Goal: Task Accomplishment & Management: Manage account settings

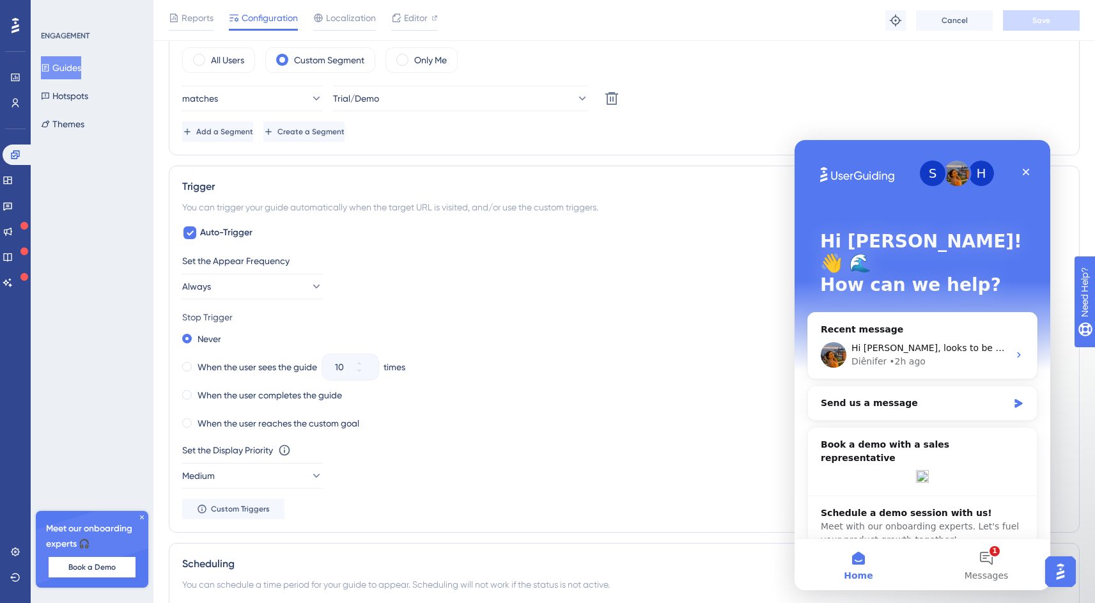
scroll to position [639, 0]
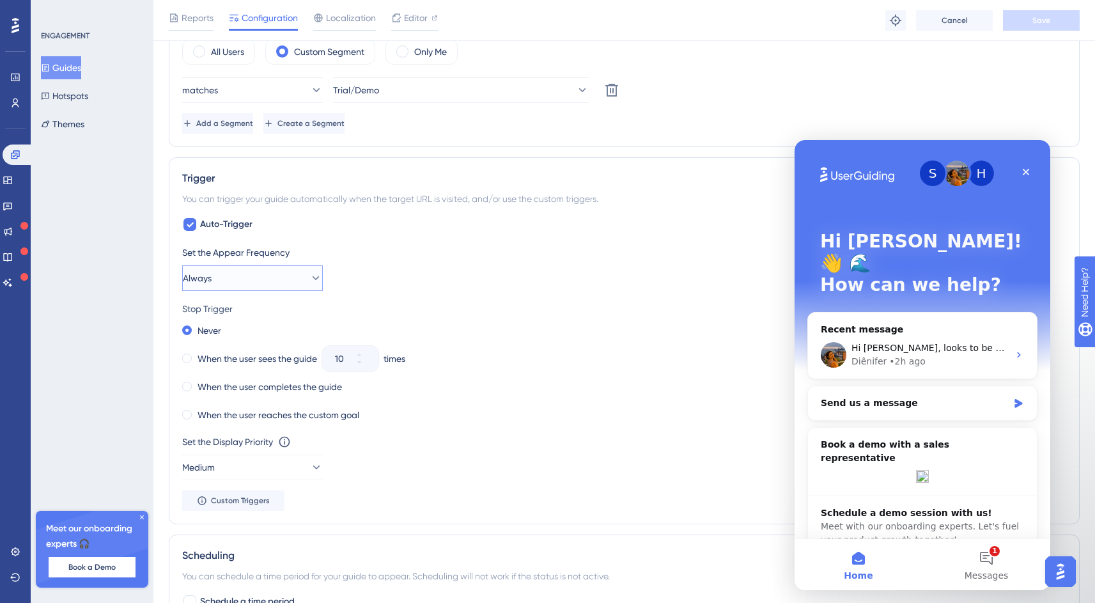
click at [270, 282] on button "Always" at bounding box center [252, 278] width 141 height 26
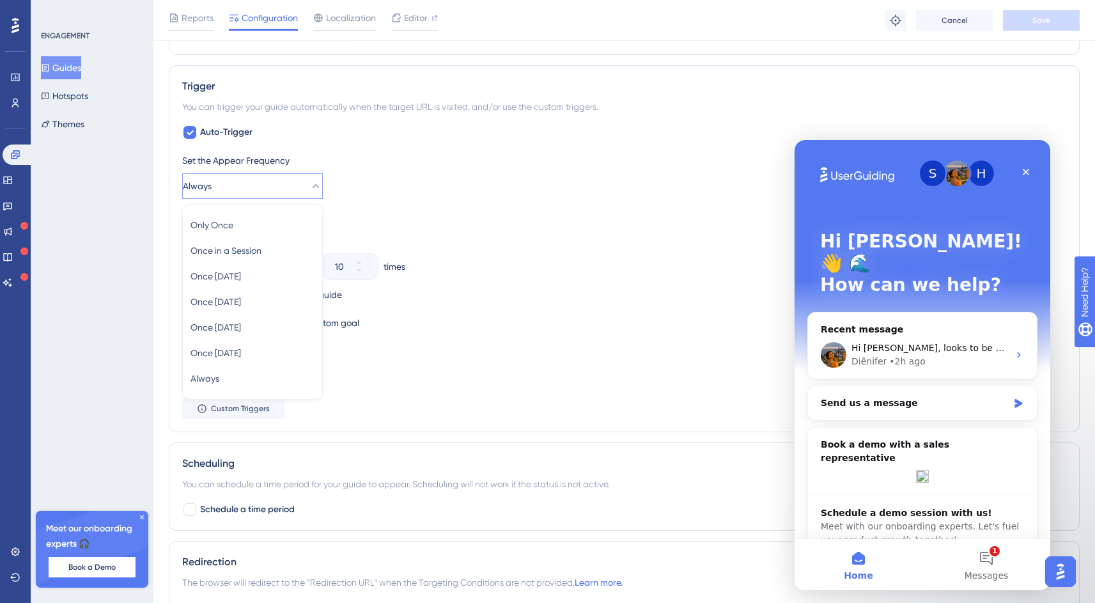
click at [521, 159] on div "Set the Appear Frequency" at bounding box center [624, 160] width 884 height 15
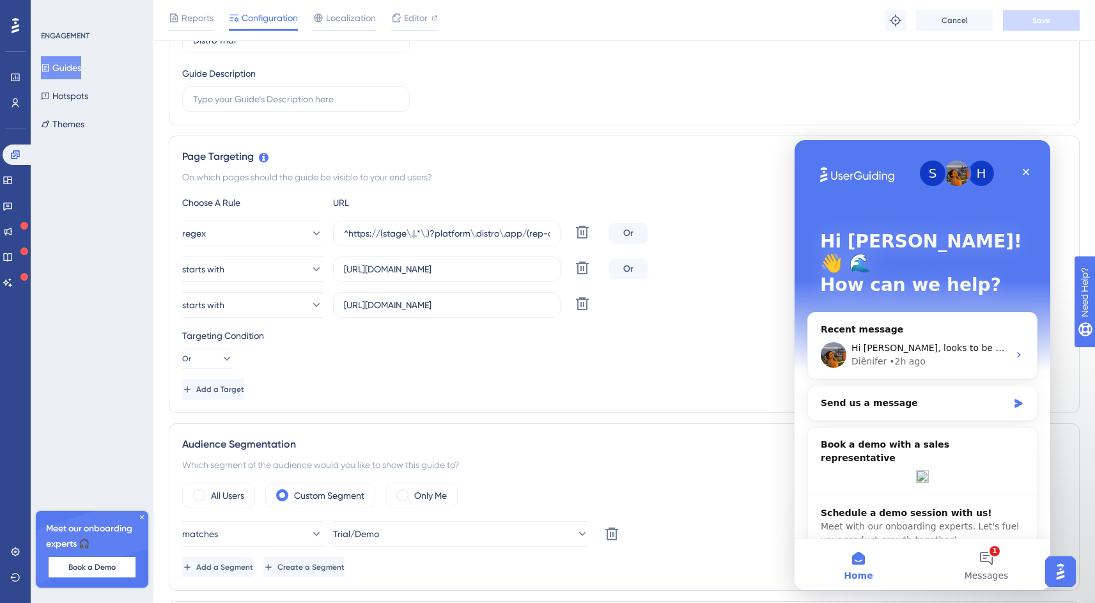
scroll to position [0, 0]
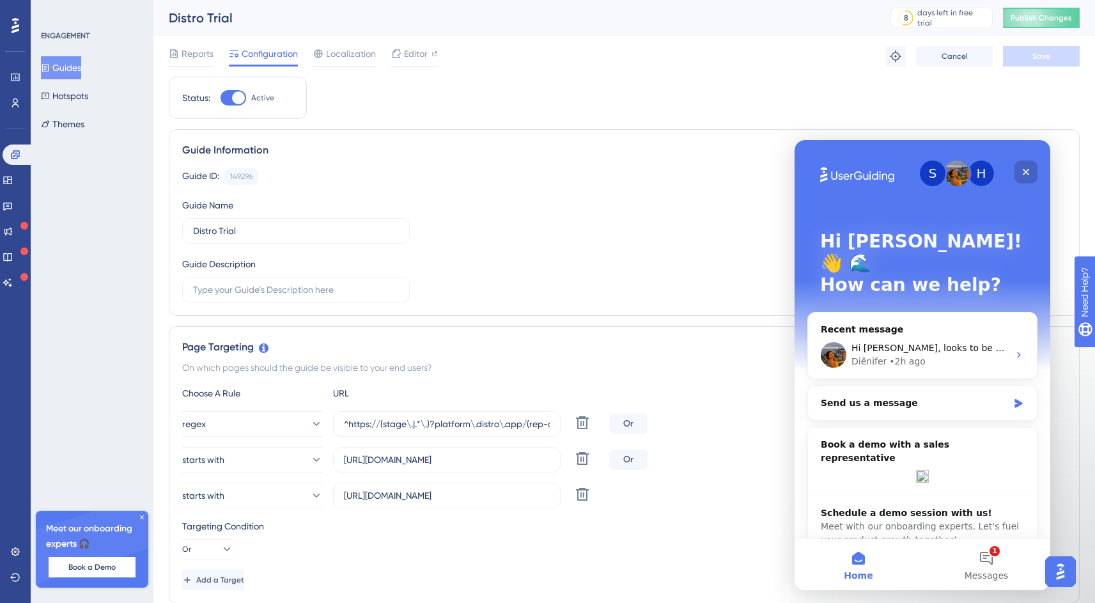
click at [1028, 170] on icon "Close" at bounding box center [1026, 172] width 10 height 10
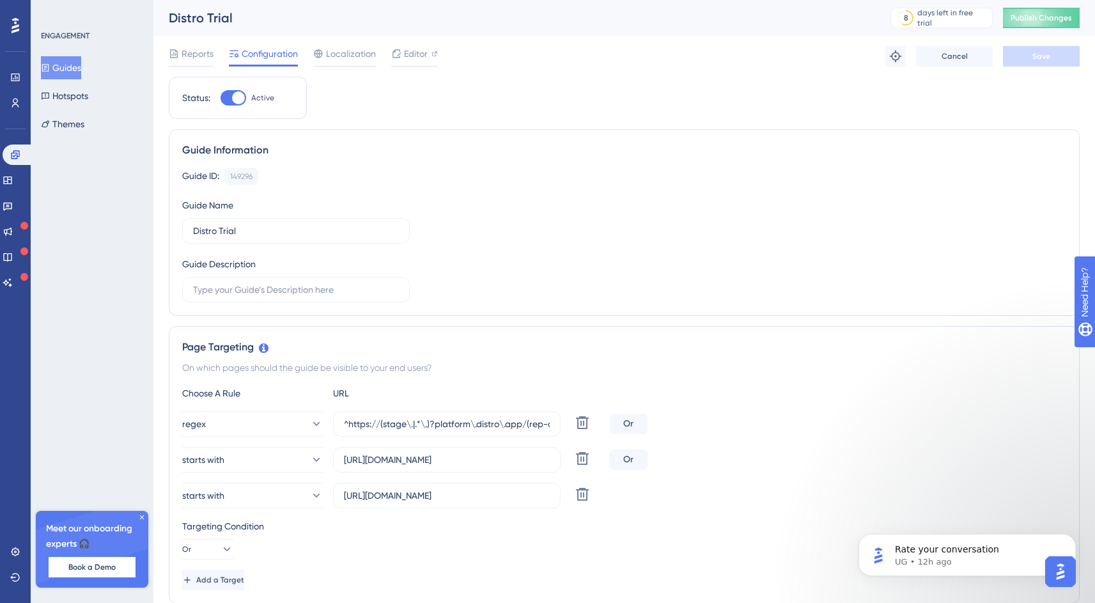
click at [663, 216] on div "Guide ID: 149296 Copy Guide Name Distro Trial Guide Description" at bounding box center [624, 235] width 884 height 134
click at [558, 171] on div "Guide ID: 149296 Copy" at bounding box center [624, 176] width 884 height 17
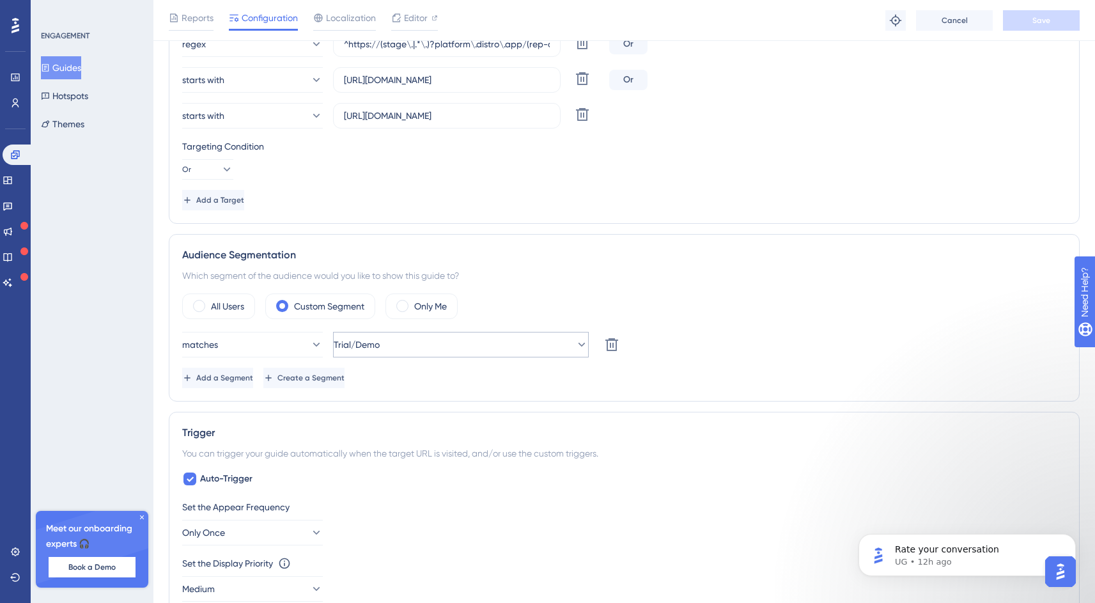
scroll to position [563, 0]
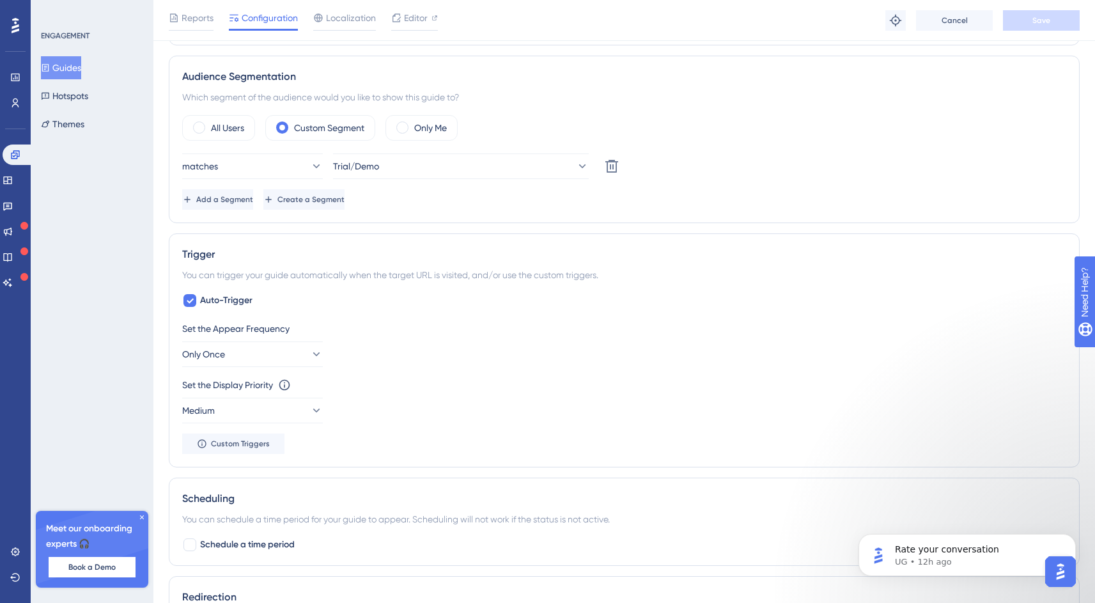
click at [441, 343] on div "Set the Appear Frequency Only Once" at bounding box center [624, 344] width 884 height 46
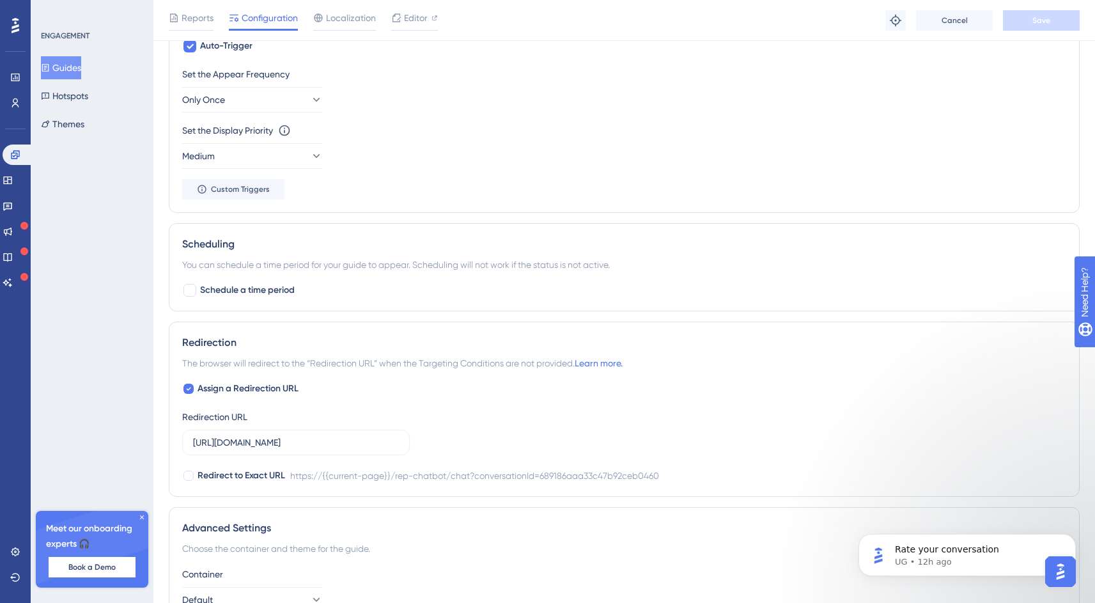
scroll to position [547, 0]
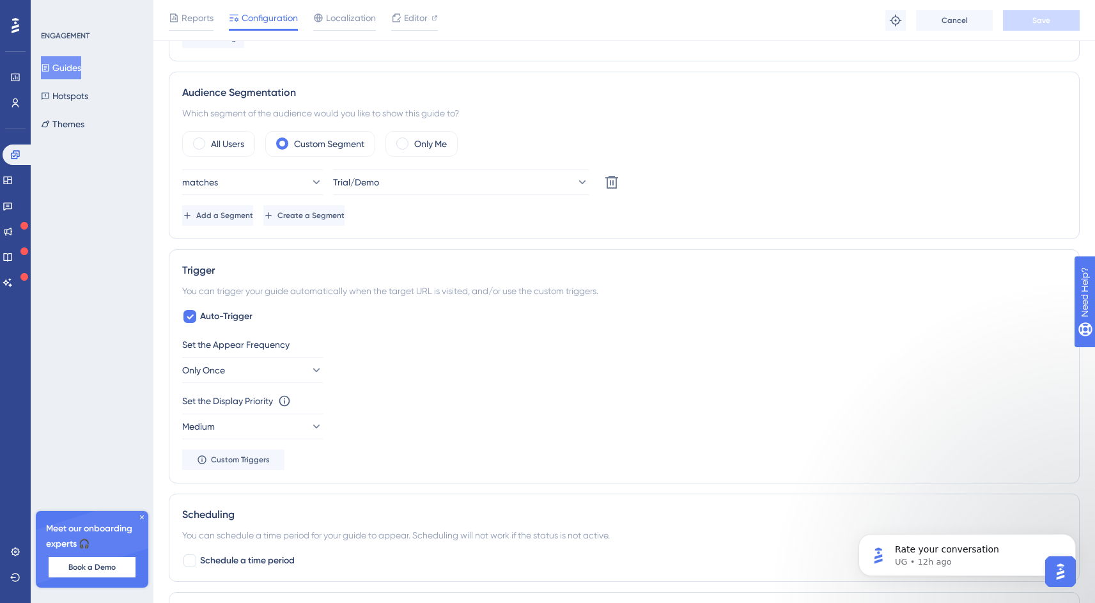
click at [710, 341] on div "Set the Appear Frequency" at bounding box center [624, 344] width 884 height 15
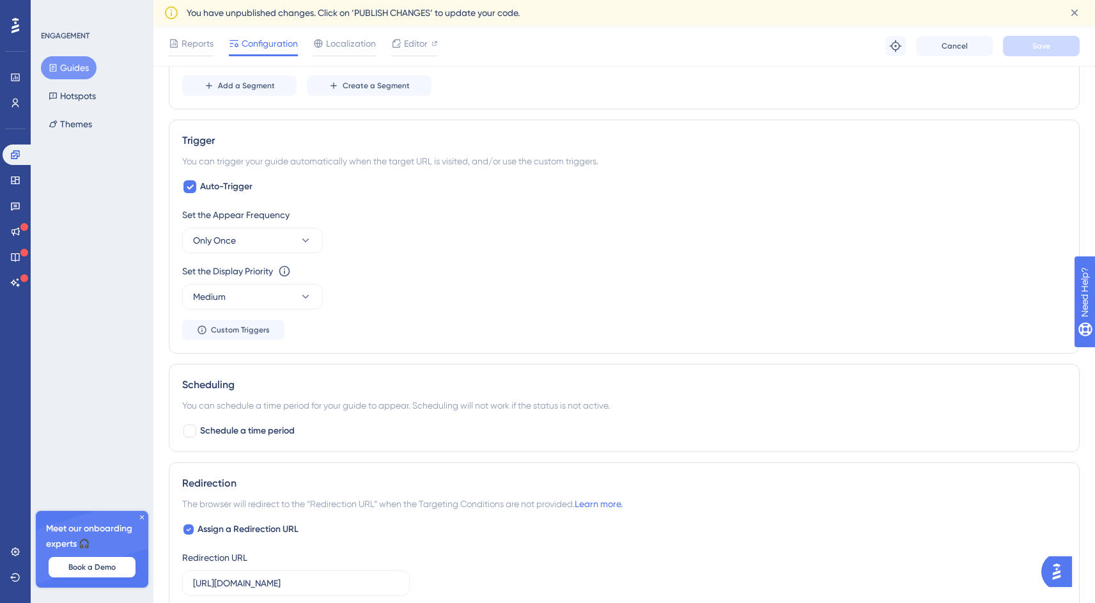
scroll to position [711, 0]
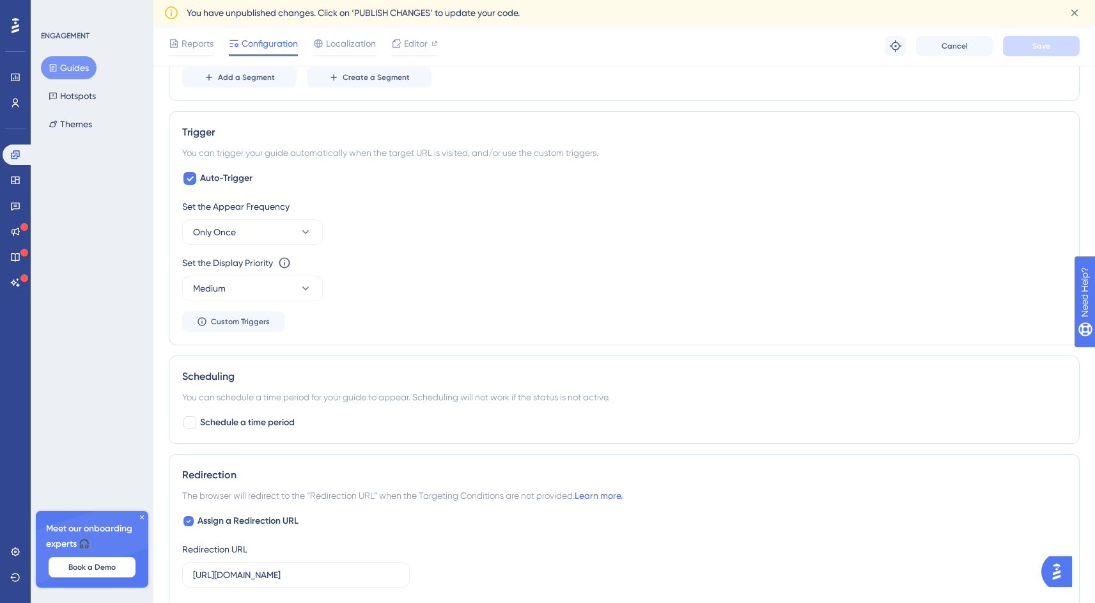
click at [770, 284] on div "Set the Display Priority This option will set the display priority between auto…" at bounding box center [624, 278] width 884 height 46
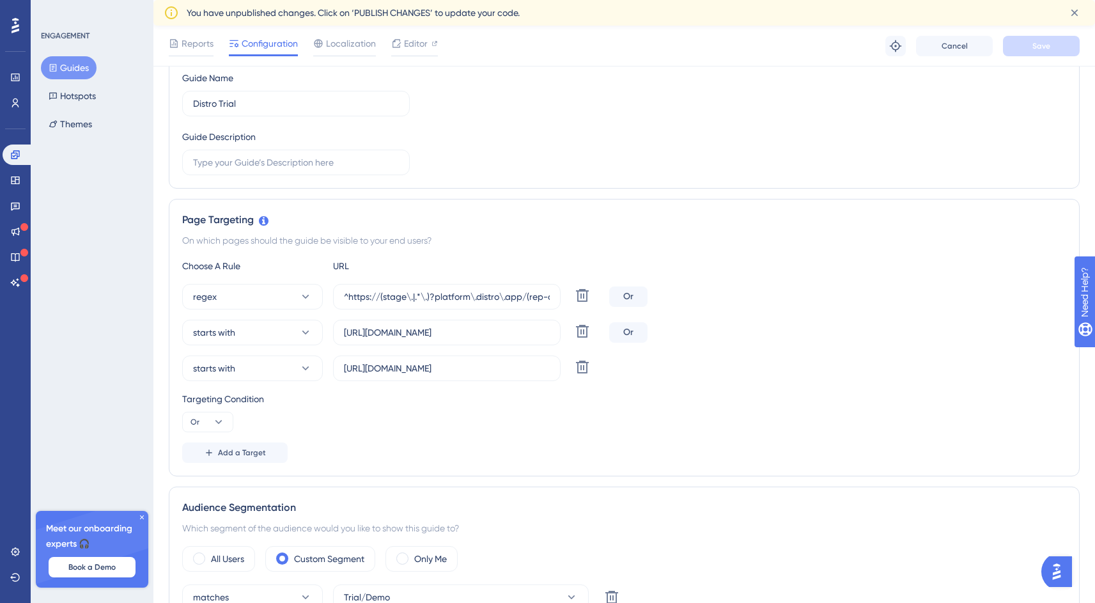
scroll to position [0, 0]
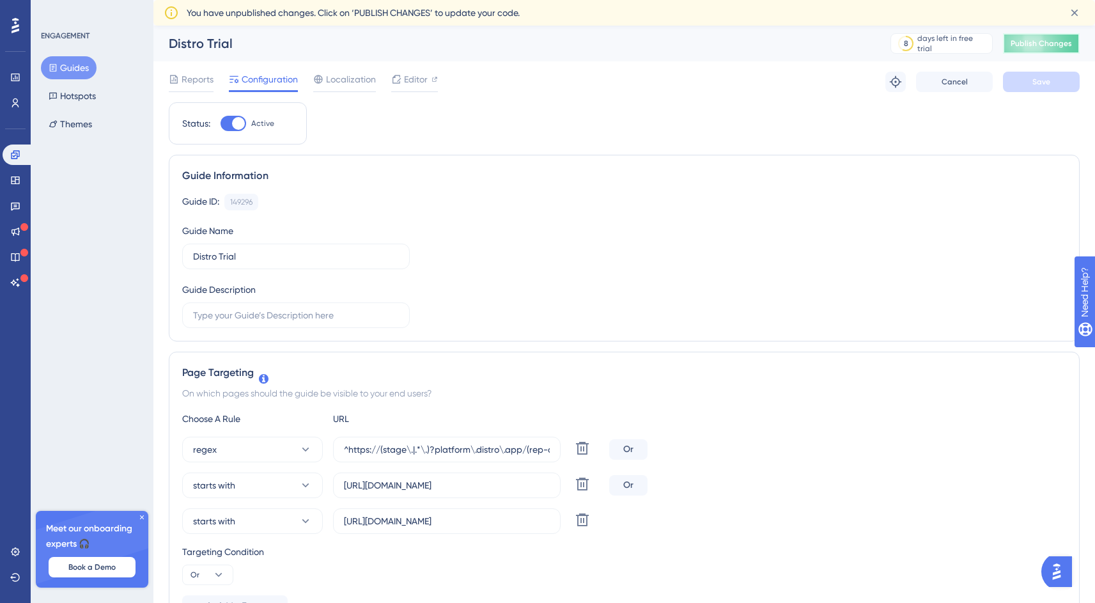
click at [1072, 47] on span "Publish Changes" at bounding box center [1041, 43] width 61 height 10
